Goal: Find specific page/section: Find specific page/section

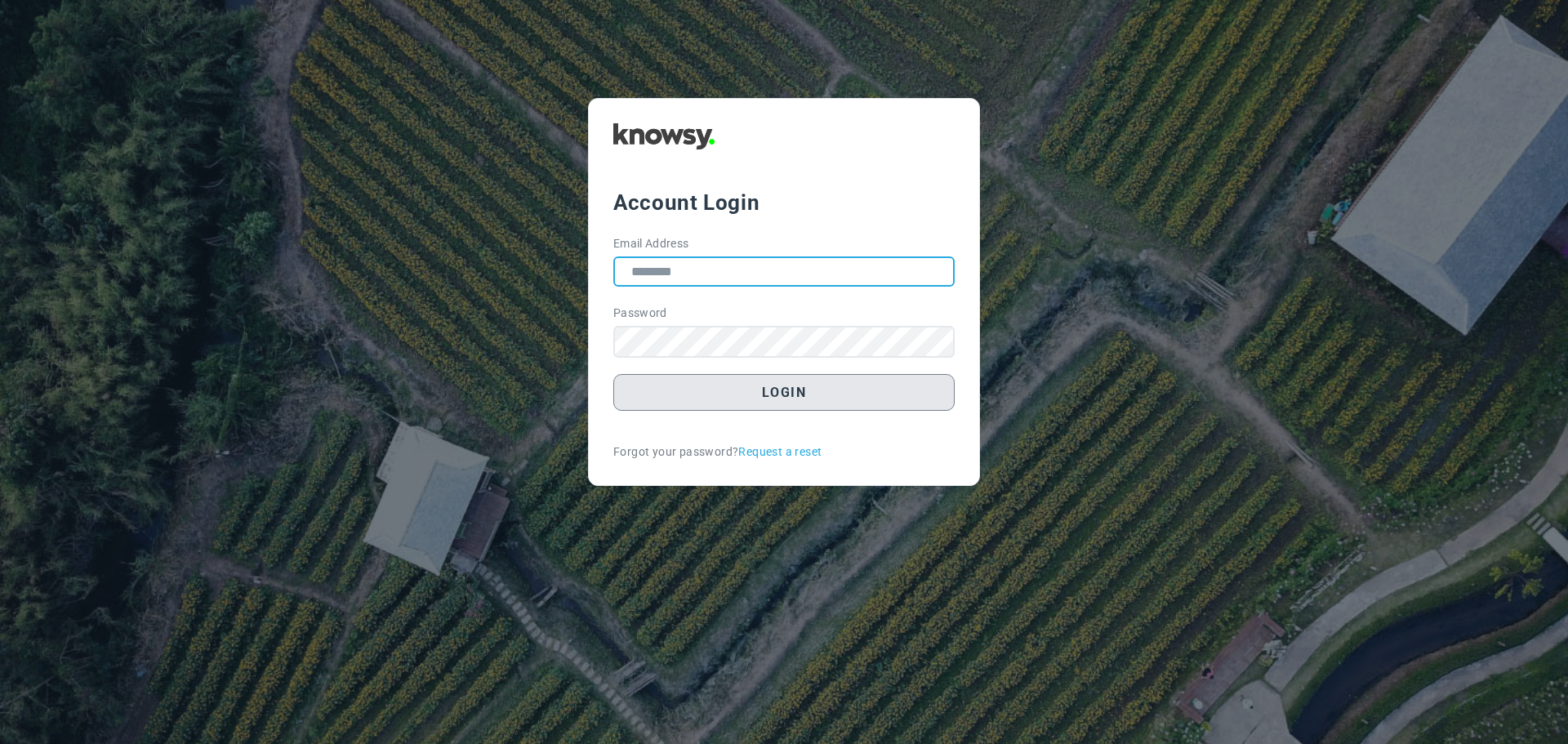
type input "**********"
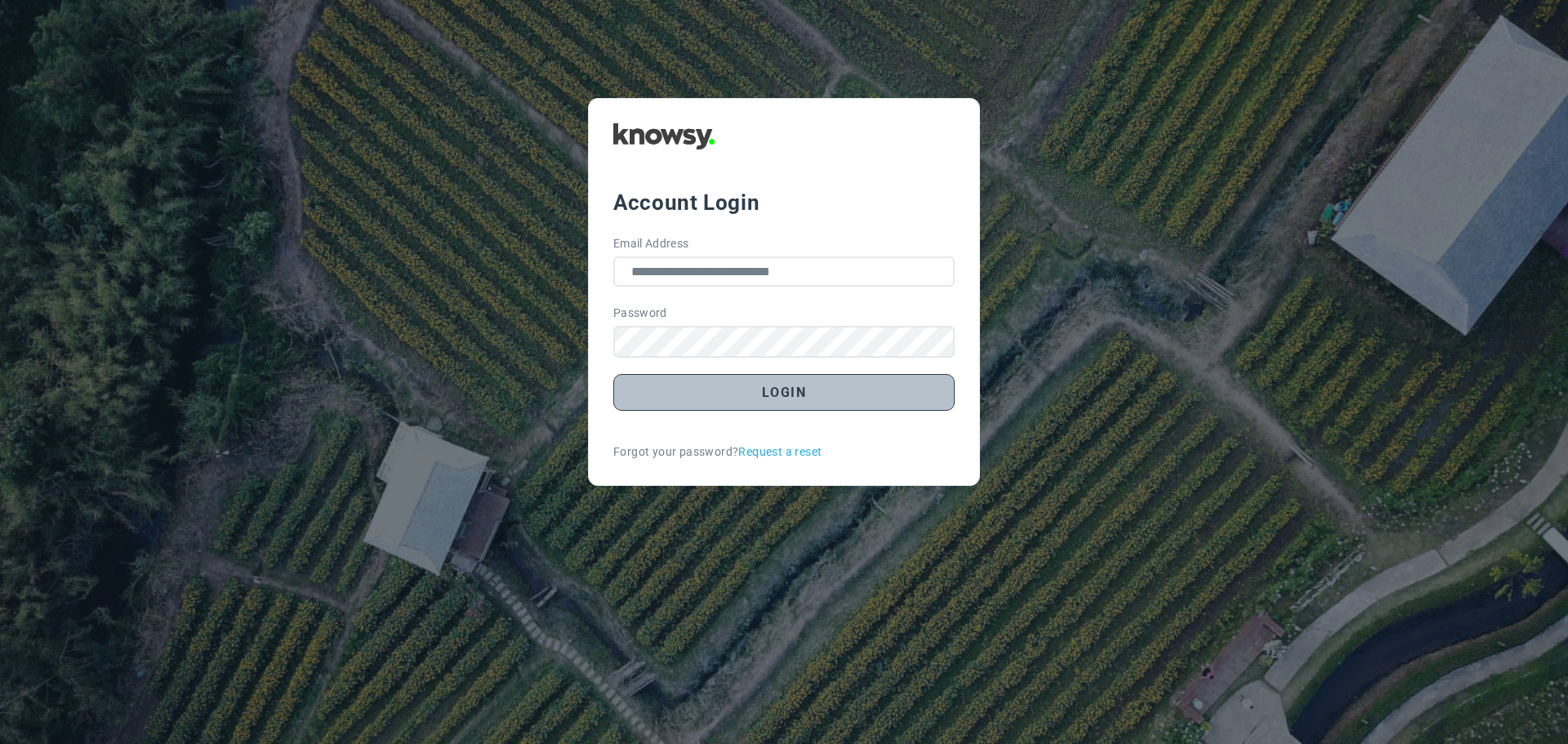
click at [841, 392] on button "Login" at bounding box center [784, 392] width 342 height 36
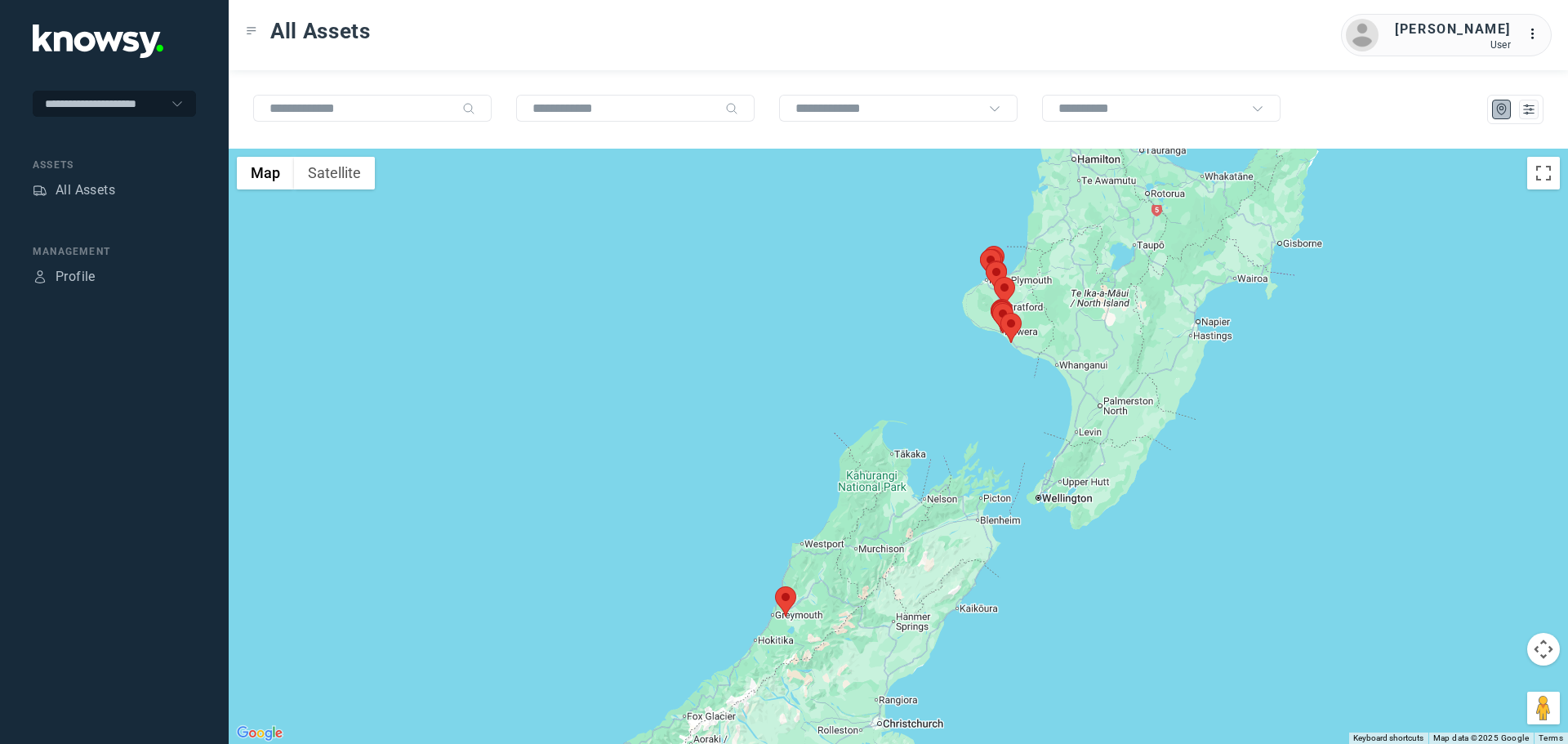
click at [775, 587] on area at bounding box center [775, 587] width 0 height 0
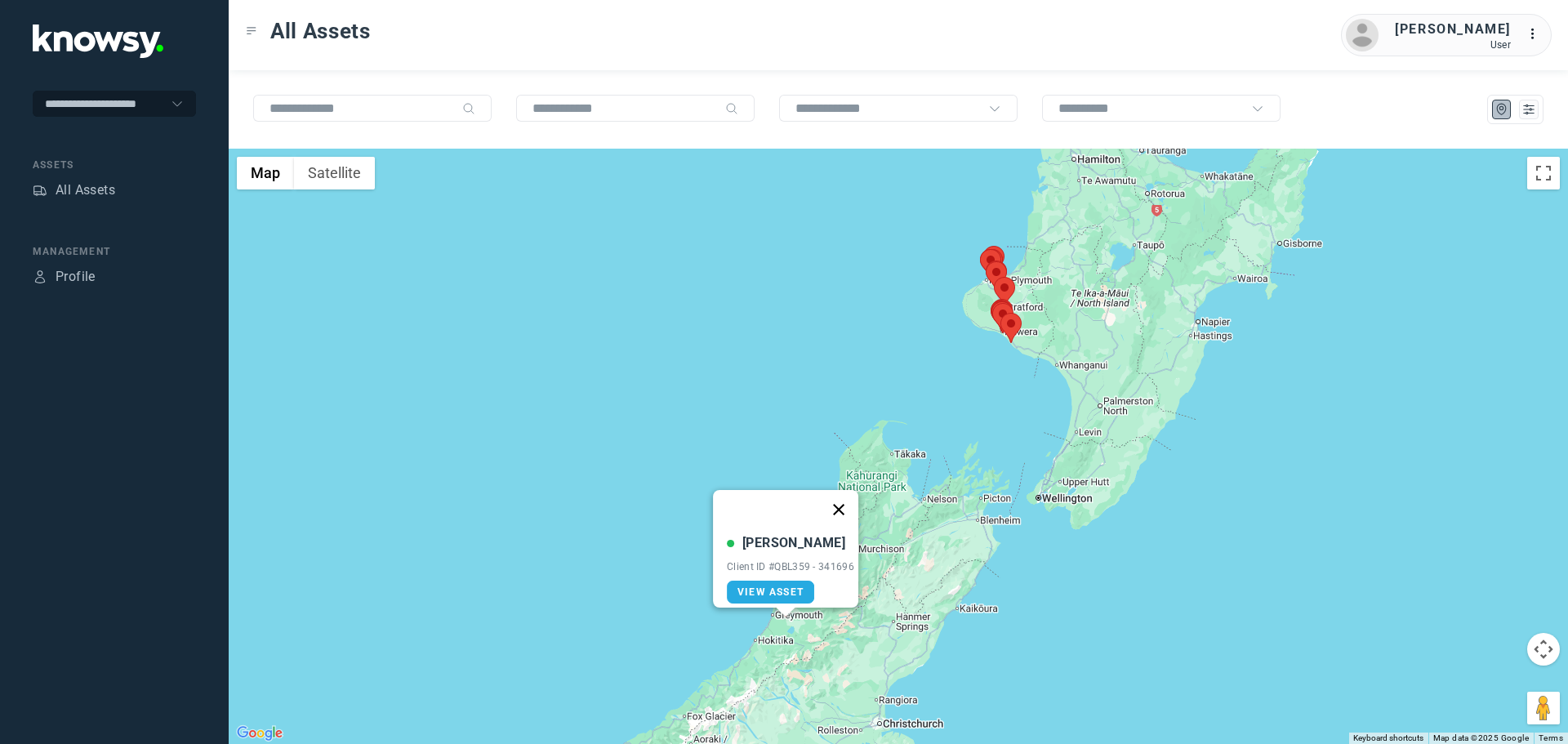
click at [847, 503] on button "Close" at bounding box center [839, 509] width 39 height 39
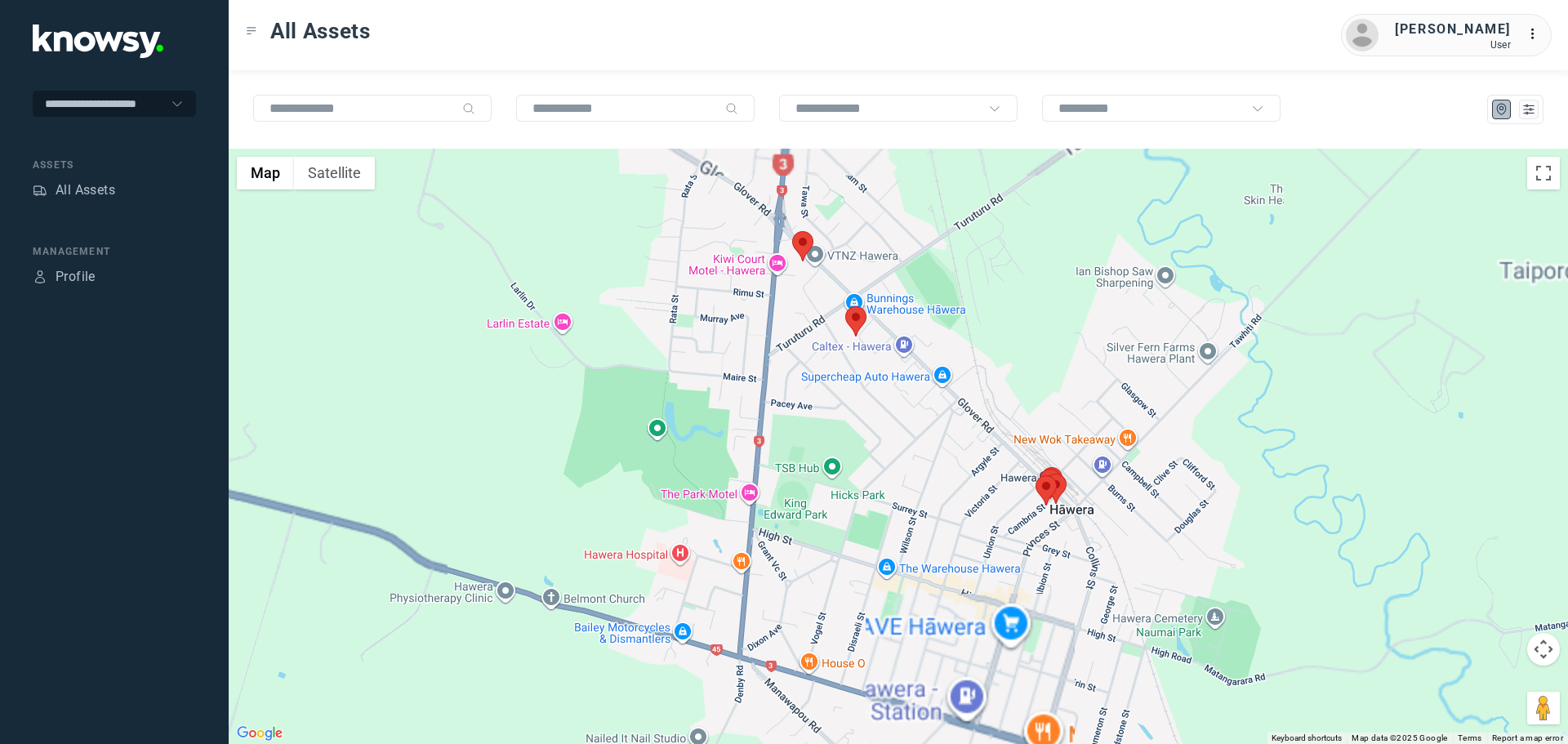
click at [861, 329] on img at bounding box center [856, 321] width 21 height 30
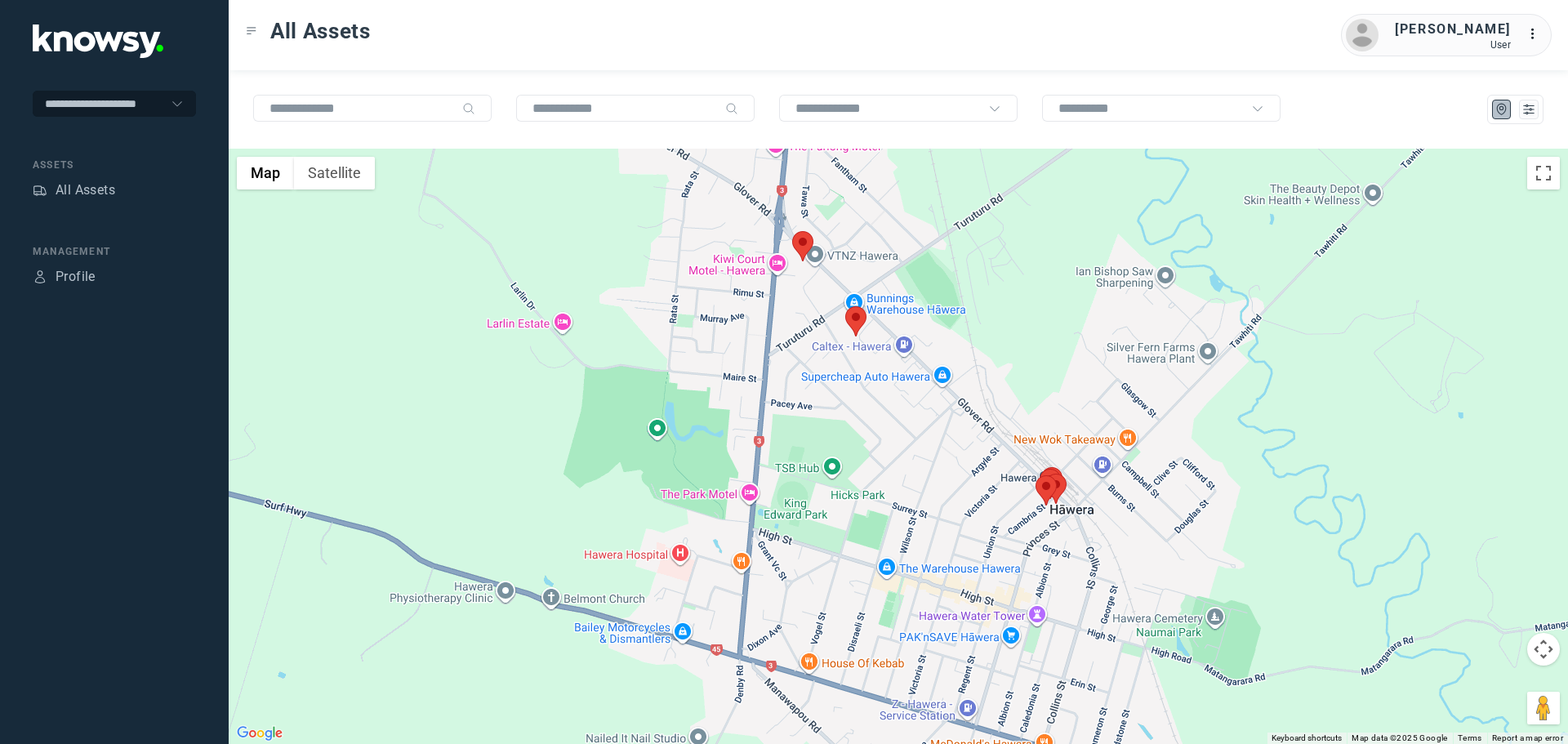
click at [845, 306] on area at bounding box center [845, 306] width 0 height 0
click at [858, 315] on div "[PERSON_NAME] Client ID #FSF426 - 337181 View Asset" at bounding box center [861, 289] width 136 height 78
click at [860, 306] on span "View Asset" at bounding box center [840, 312] width 66 height 11
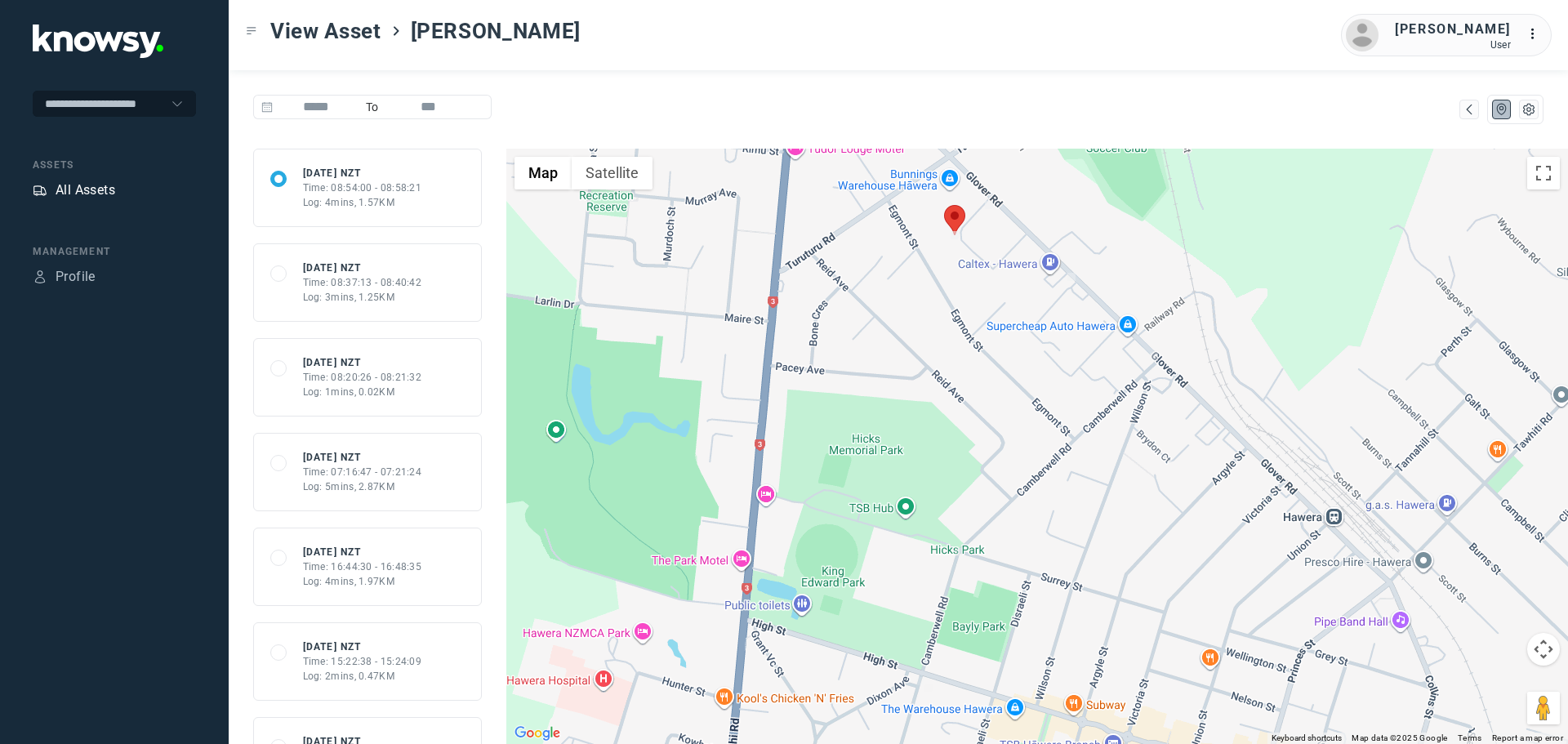
click at [79, 188] on div "All Assets" at bounding box center [86, 190] width 60 height 20
